Goal: Task Accomplishment & Management: Use online tool/utility

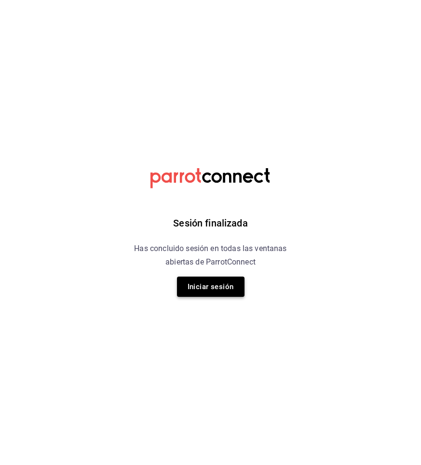
click at [198, 294] on button "Iniciar sesión" at bounding box center [210, 287] width 67 height 20
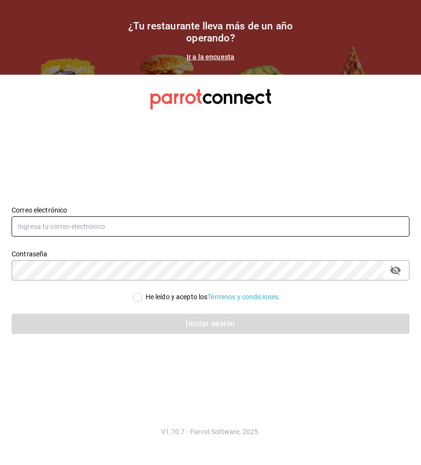
type input "[EMAIL_ADDRESS][DOMAIN_NAME]"
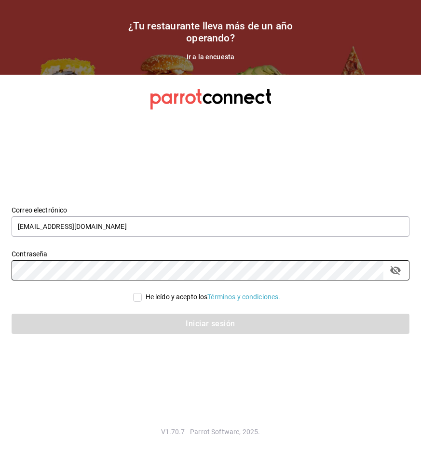
click at [137, 296] on input "He leído y acepto los Términos y condiciones." at bounding box center [137, 297] width 9 height 9
checkbox input "true"
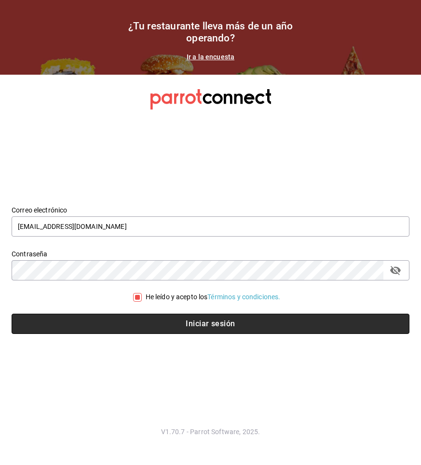
click at [153, 320] on button "Iniciar sesión" at bounding box center [210, 324] width 397 height 20
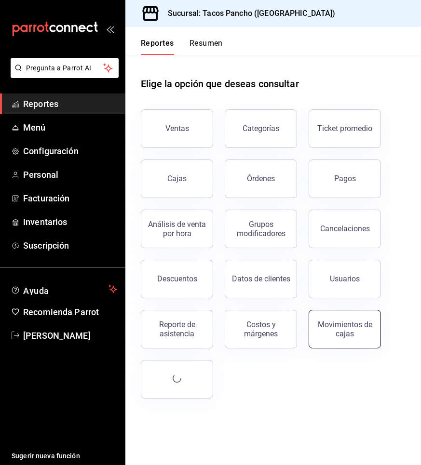
click at [326, 320] on button "Movimientos de cajas" at bounding box center [344, 329] width 72 height 39
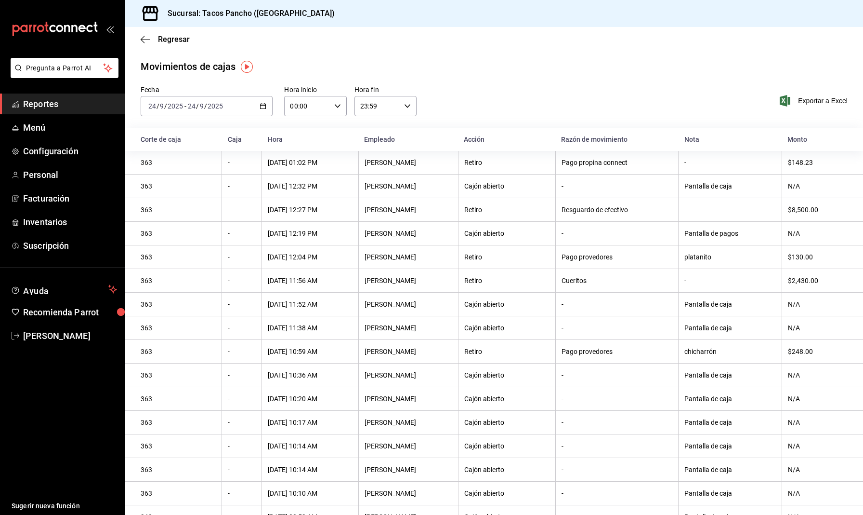
click at [148, 44] on div "Regresar" at bounding box center [494, 39] width 738 height 25
click at [145, 40] on icon "button" at bounding box center [146, 39] width 10 height 9
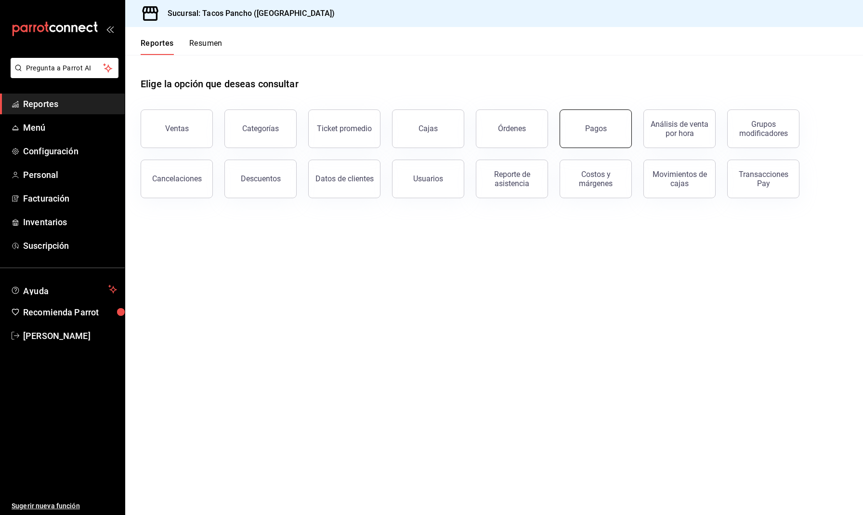
click at [420, 133] on button "Pagos" at bounding box center [596, 128] width 72 height 39
